Goal: Task Accomplishment & Management: Manage account settings

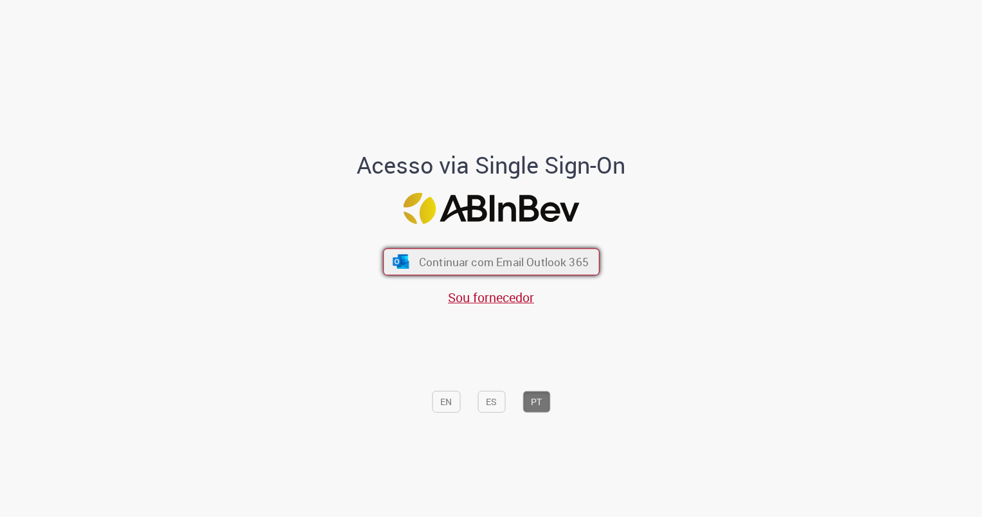
click at [433, 267] on span "Continuar com Email Outlook 365" at bounding box center [503, 261] width 170 height 15
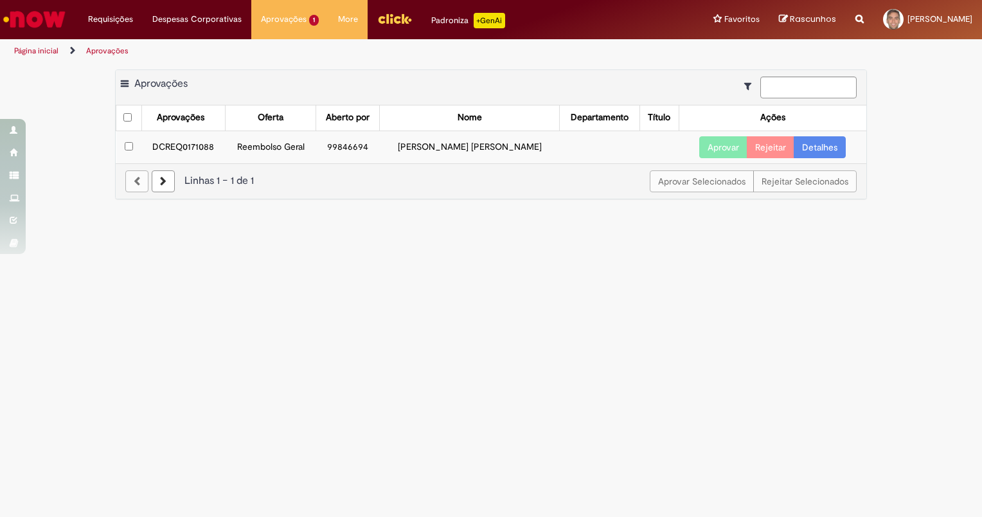
click at [814, 142] on link "Detalhes" at bounding box center [820, 147] width 52 height 22
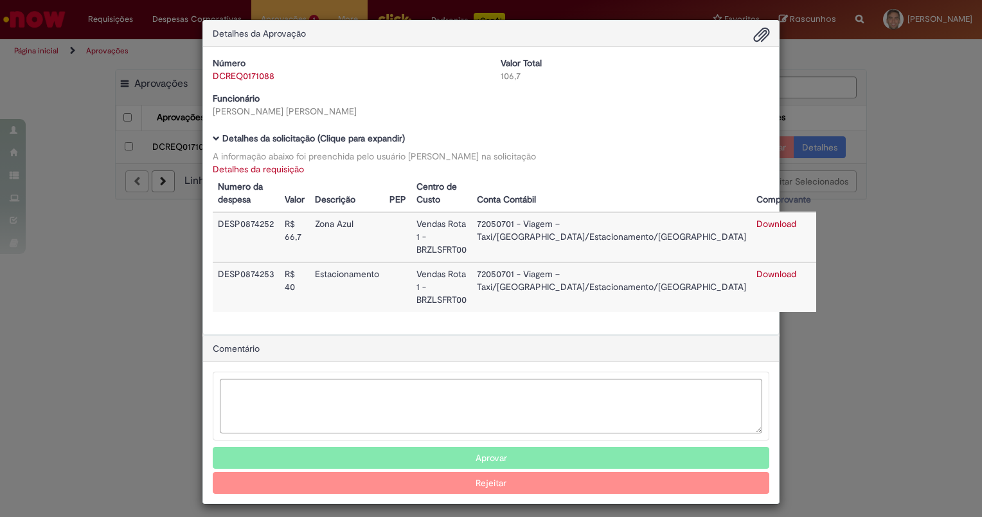
click at [918, 97] on div "Detalhes da Aprovação Número DCREQ0171088 Valor Total 106,7 Funcionário Lucimar…" at bounding box center [491, 258] width 982 height 517
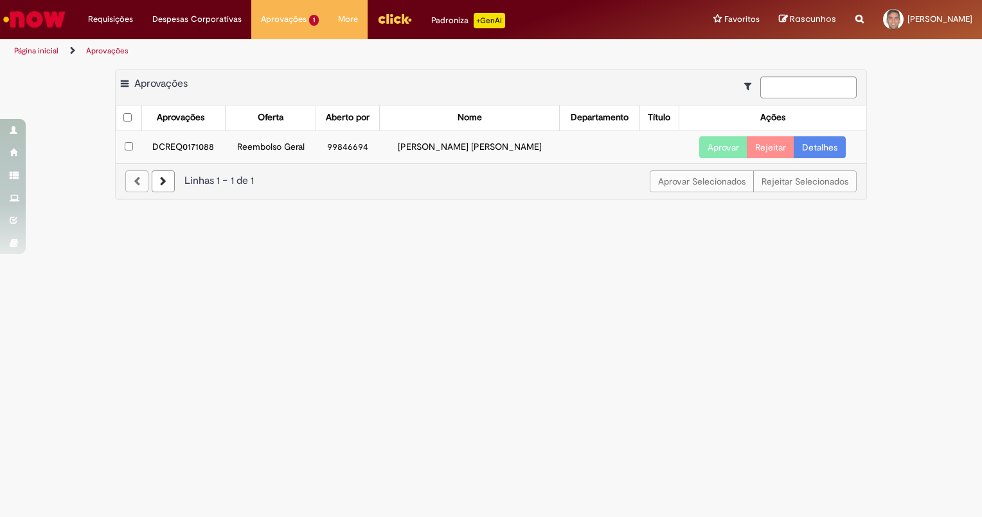
click at [719, 142] on button "Aprovar" at bounding box center [723, 147] width 48 height 22
